Goal: Check status: Check status

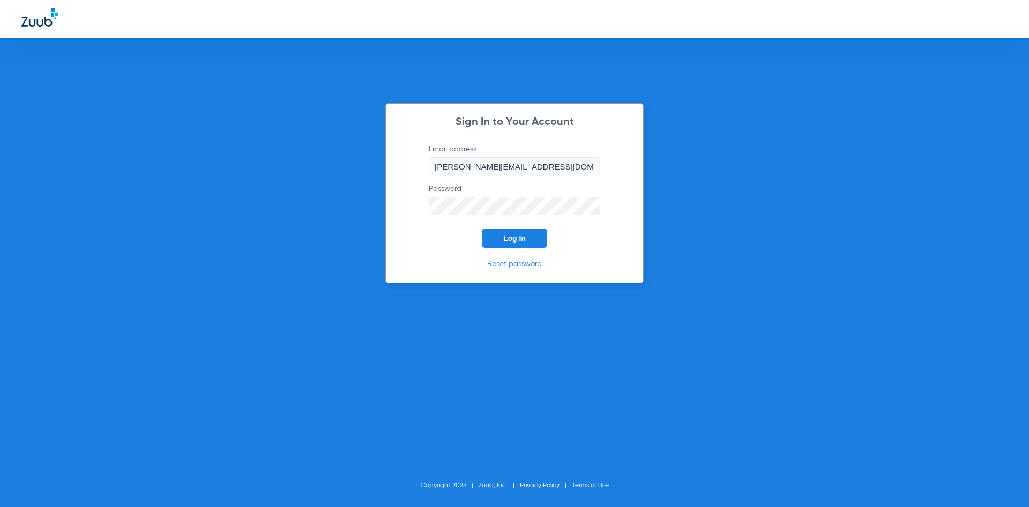
click at [510, 238] on span "Log In" at bounding box center [514, 238] width 23 height 9
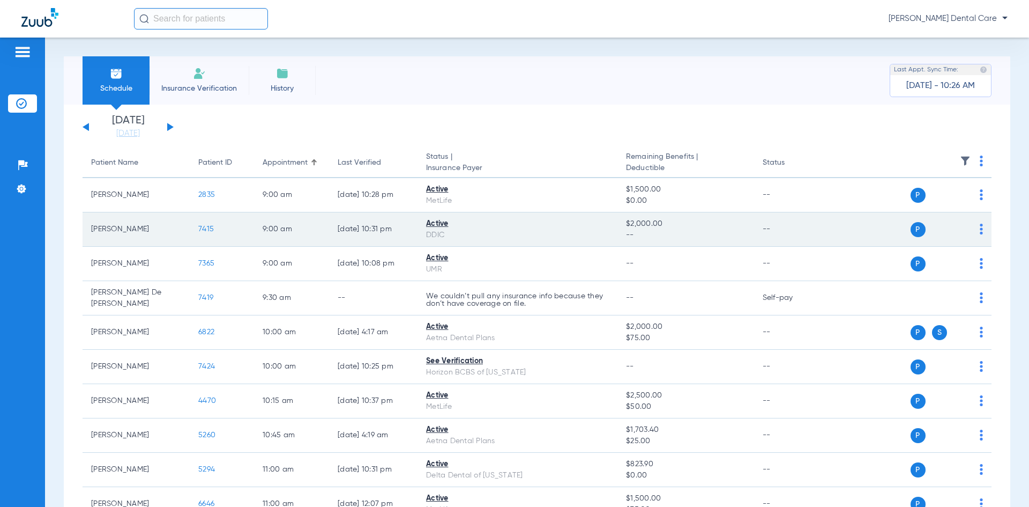
click at [204, 228] on span "7415" at bounding box center [206, 229] width 16 height 8
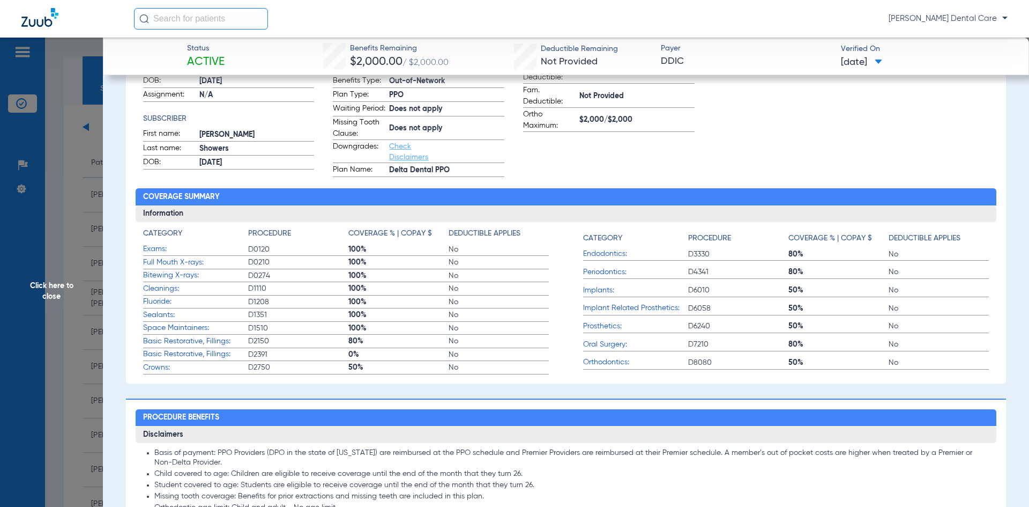
scroll to position [214, 0]
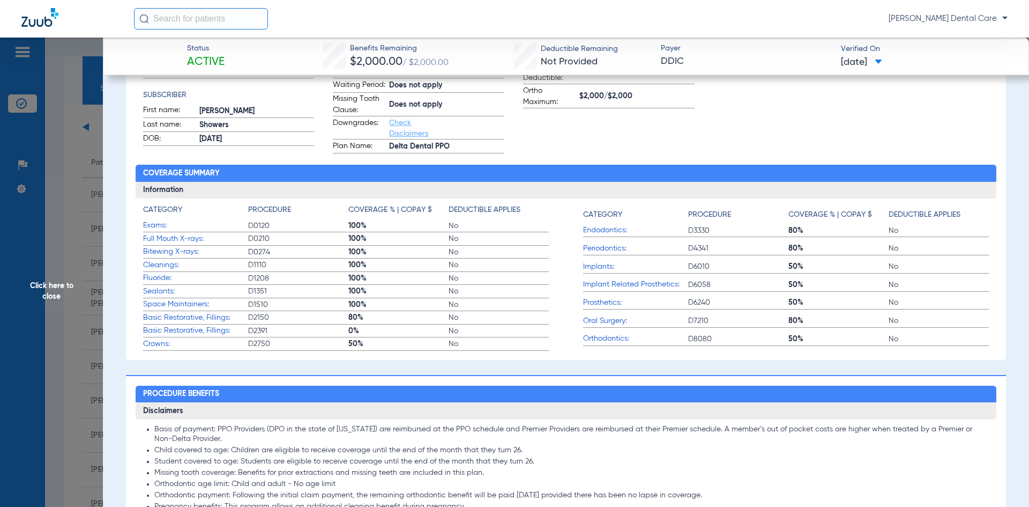
click at [46, 294] on span "Click here to close" at bounding box center [51, 291] width 103 height 507
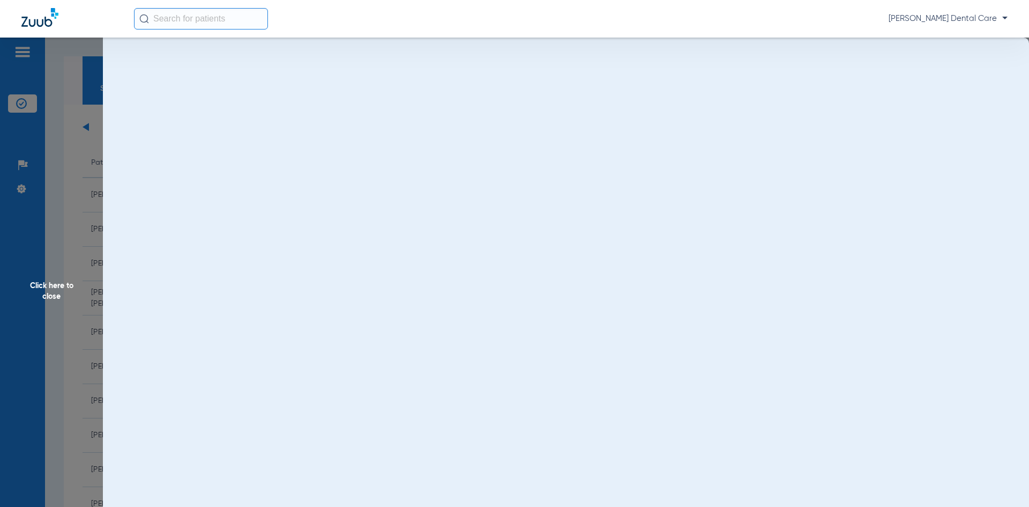
scroll to position [0, 0]
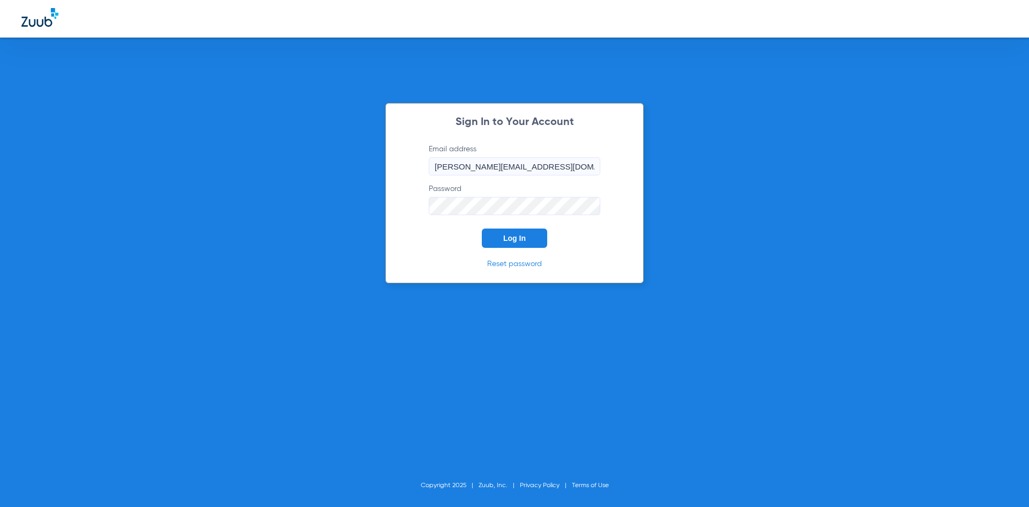
drag, startPoint x: 506, startPoint y: 241, endPoint x: 504, endPoint y: 217, distance: 24.2
click at [506, 241] on span "Log In" at bounding box center [514, 238] width 23 height 9
